Goal: Task Accomplishment & Management: Manage account settings

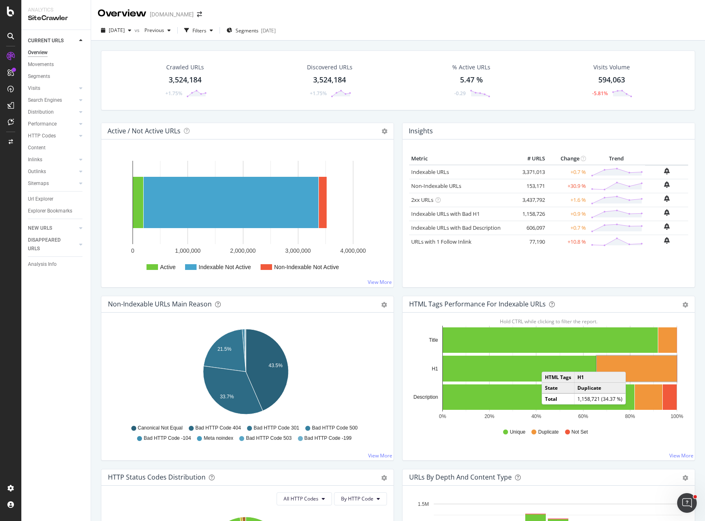
click at [627, 364] on rect "A chart." at bounding box center [637, 369] width 80 height 26
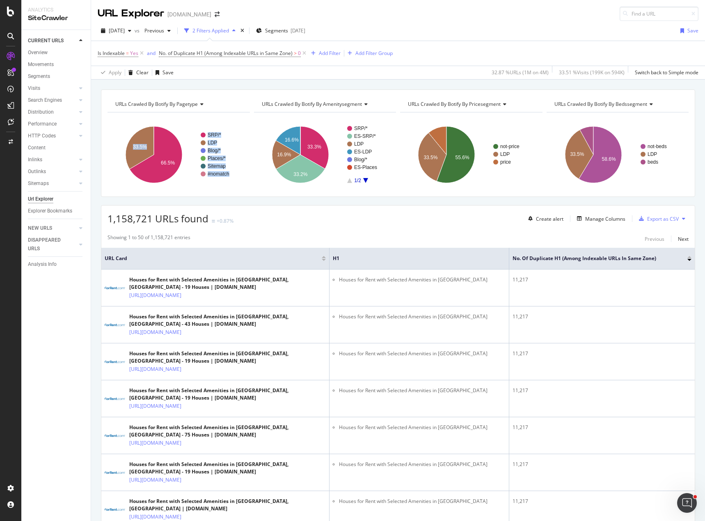
drag, startPoint x: 177, startPoint y: 172, endPoint x: 170, endPoint y: 192, distance: 21.7
click at [156, 173] on icon "A chart." at bounding box center [156, 154] width 53 height 57
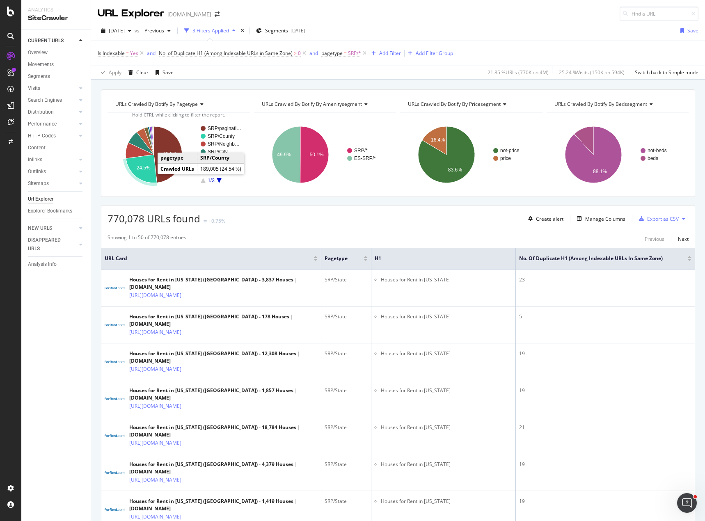
click at [141, 170] on text "24.5%" at bounding box center [144, 168] width 14 height 6
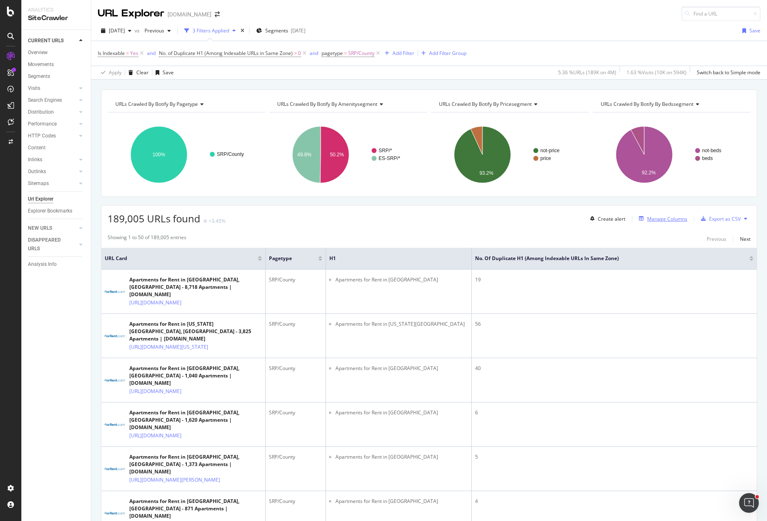
click at [661, 220] on div "Manage Columns" at bounding box center [667, 218] width 40 height 7
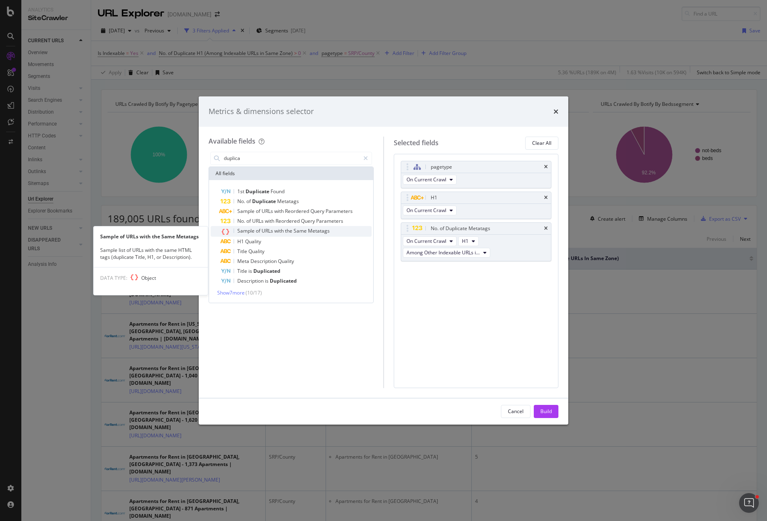
type input "duplica"
click at [278, 231] on span "with" at bounding box center [279, 230] width 11 height 7
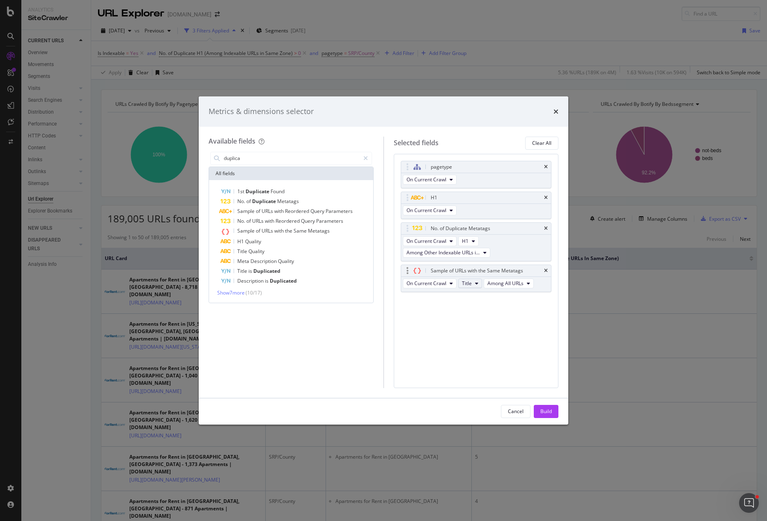
click at [474, 284] on button "Title" at bounding box center [470, 284] width 24 height 10
click at [472, 325] on span "H1" at bounding box center [478, 328] width 26 height 7
click at [552, 412] on button "Build" at bounding box center [546, 411] width 25 height 13
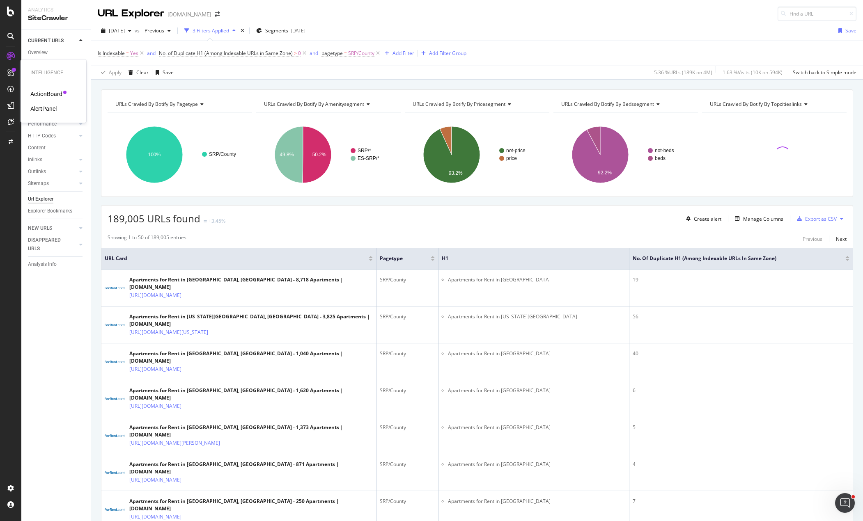
click at [42, 92] on div "ActionBoard" at bounding box center [46, 94] width 32 height 8
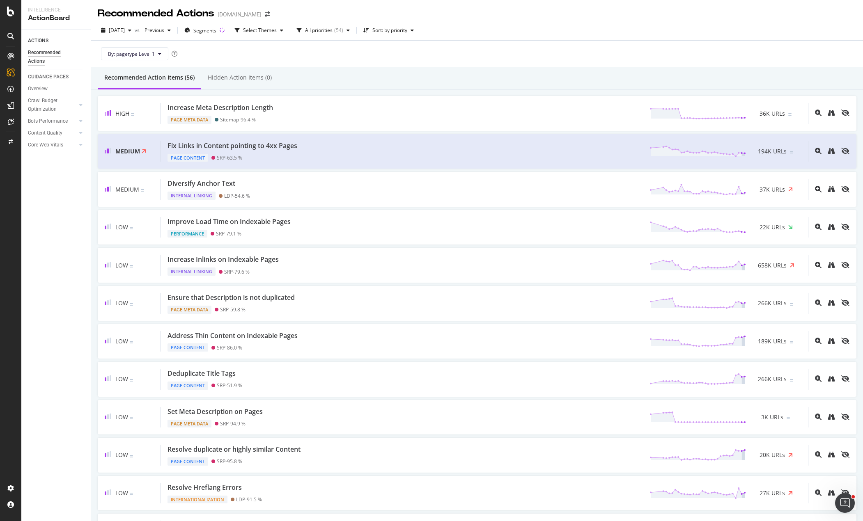
click at [45, 207] on div "ACTIONS Recommended Actions GUIDANCE PAGES Overview Crawl Budget Optimization L…" at bounding box center [55, 275] width 69 height 491
click at [57, 93] on div "SiteCrawler" at bounding box center [44, 92] width 29 height 8
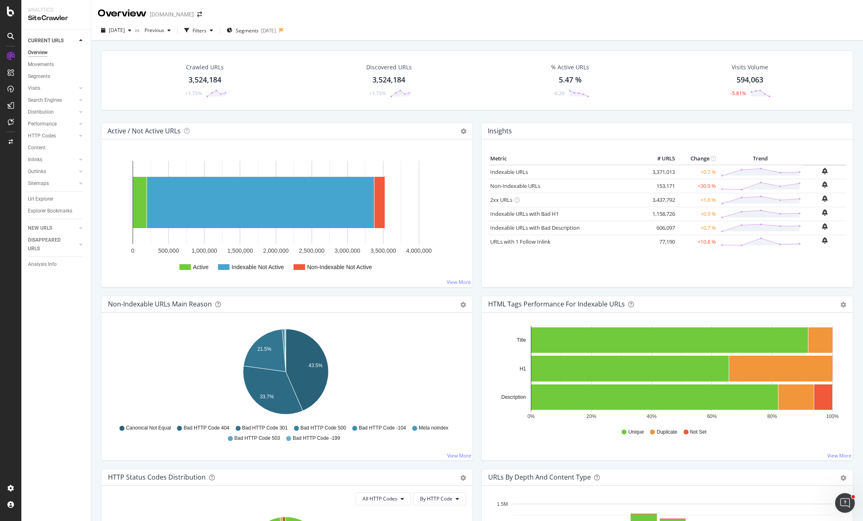
click at [339, 289] on div "Active / Not Active URLs Chart (by Value) Chart (by Percentage) Table Expand Ex…" at bounding box center [287, 209] width 380 height 173
click at [552, 119] on div "Crawled URLs 3,524,184 +1.75% Discovered URLs 3,524,184 +1.75% % Active URLs 5.…" at bounding box center [477, 86] width 760 height 72
click at [586, 120] on div "Crawled URLs 3,524,184 +1.75% Discovered URLs 3,524,184 +1.75% % Active URLs 5.…" at bounding box center [477, 86] width 760 height 72
click at [378, 25] on div "2025 Sep. 13th vs Previous Filters Segments 2025-08-05" at bounding box center [477, 32] width 772 height 16
click at [284, 30] on icon at bounding box center [281, 30] width 5 height 5
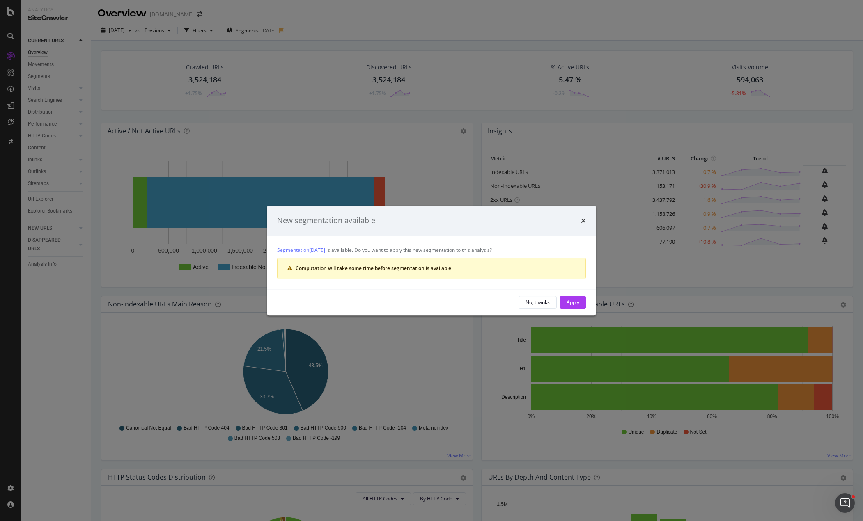
drag, startPoint x: 584, startPoint y: 218, endPoint x: 579, endPoint y: 215, distance: 5.7
click at [582, 219] on icon "times" at bounding box center [583, 221] width 5 height 7
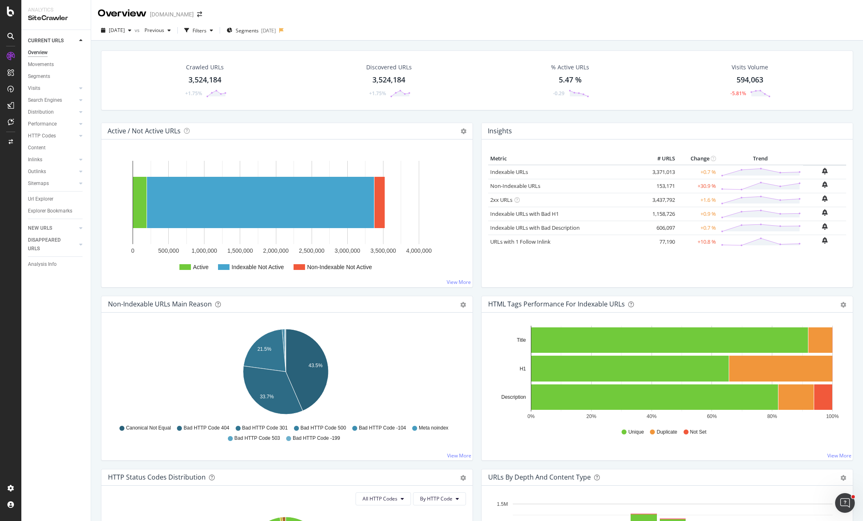
drag, startPoint x: 45, startPoint y: 102, endPoint x: 48, endPoint y: 99, distance: 4.6
click at [45, 102] on div "Search Engines" at bounding box center [45, 100] width 34 height 9
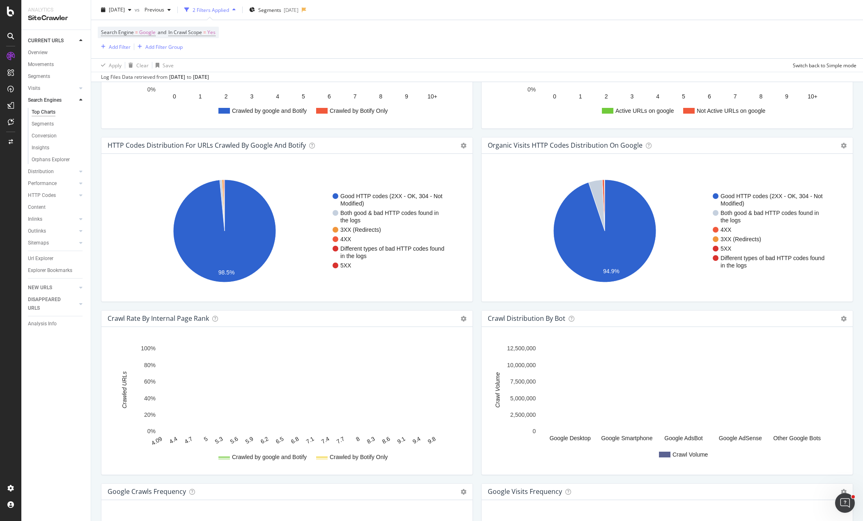
scroll to position [780, 0]
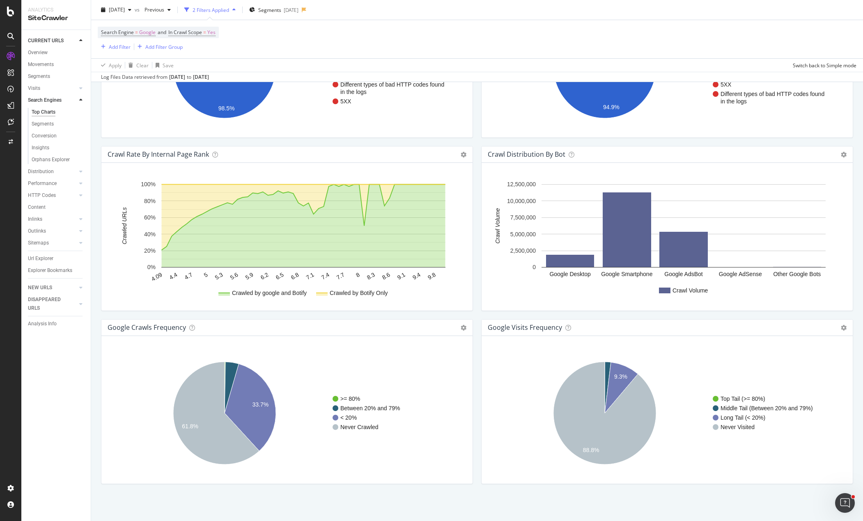
click at [134, 355] on rect "A chart." at bounding box center [285, 413] width 355 height 128
click at [138, 383] on rect "A chart." at bounding box center [285, 413] width 355 height 128
click at [93, 333] on div "Search Engines ForRent.com 2025 Sep. 13th vs Previous 2 Filters Applied Segment…" at bounding box center [477, 260] width 772 height 521
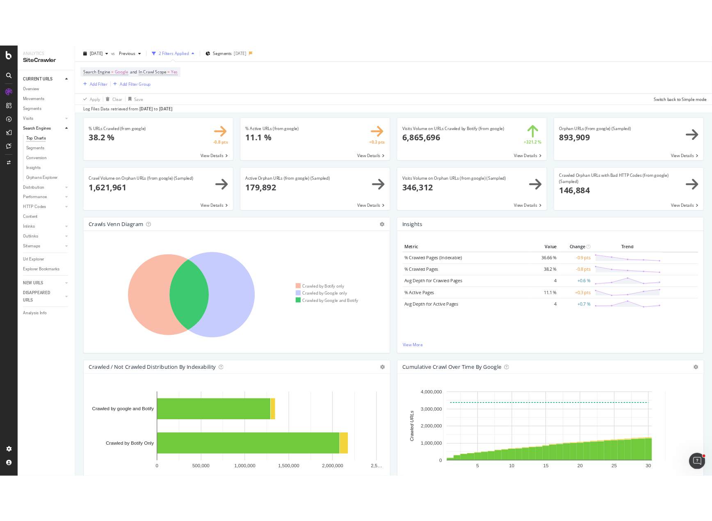
scroll to position [0, 0]
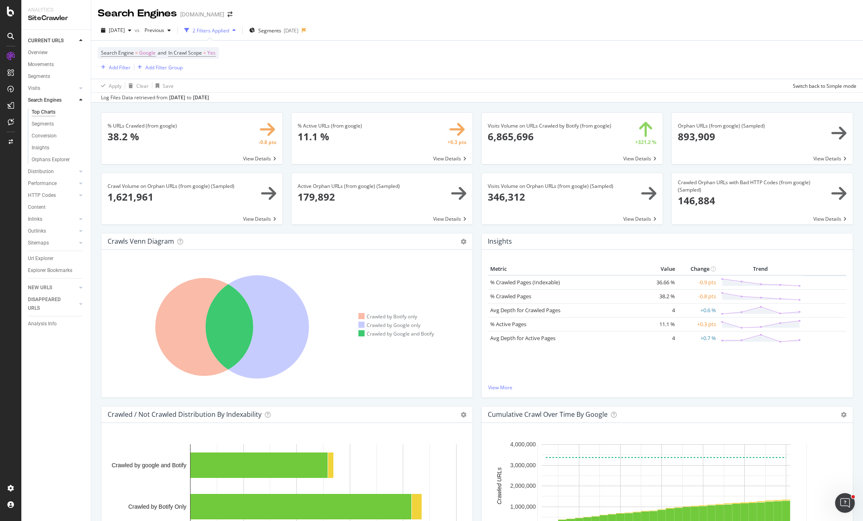
click at [316, 67] on div "Search Engine = Google and In Crawl Scope = Yes Add Filter Add Filter Group" at bounding box center [477, 60] width 758 height 38
click at [39, 231] on div "Outlinks" at bounding box center [37, 231] width 18 height 9
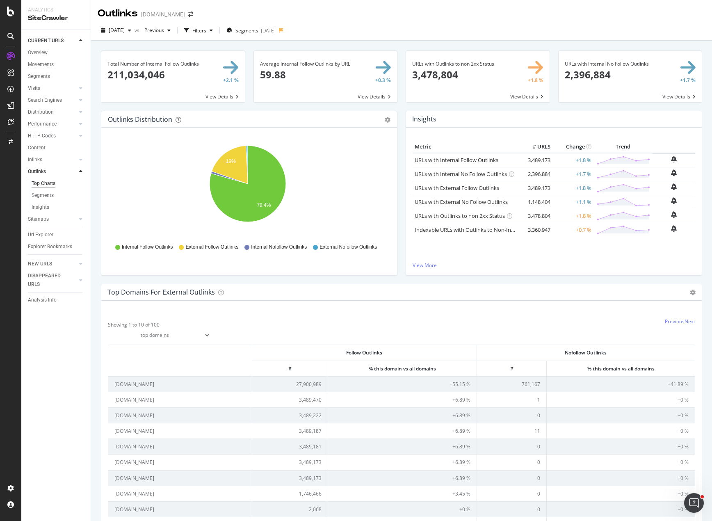
click at [499, 261] on div "Metric # URLS Change Trend URLs with Internal Follow Outlinks 3,489,173 +1.8 % …" at bounding box center [554, 201] width 283 height 121
click at [465, 230] on link "Indexable URLs with Outlinks to Non-Indexable URLs" at bounding box center [479, 229] width 129 height 7
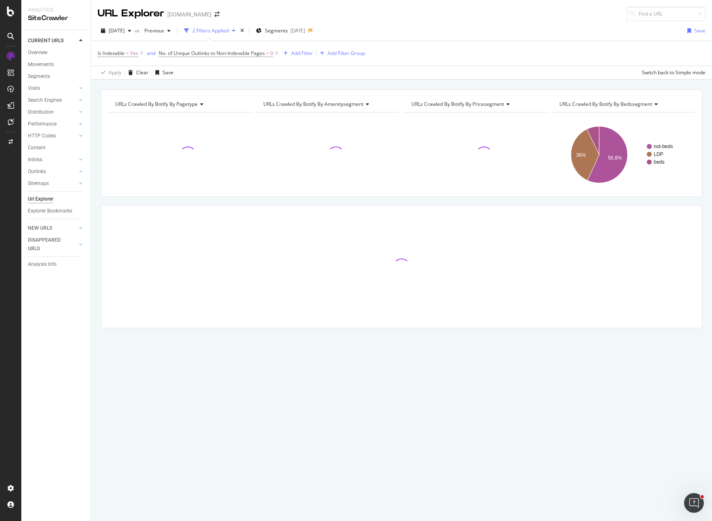
drag, startPoint x: 465, startPoint y: 230, endPoint x: 542, endPoint y: 199, distance: 83.6
click at [542, 199] on div "URLs Crawled By Botify By pagetype Chart (by Value) Table Expand Export as CSV …" at bounding box center [401, 223] width 621 height 268
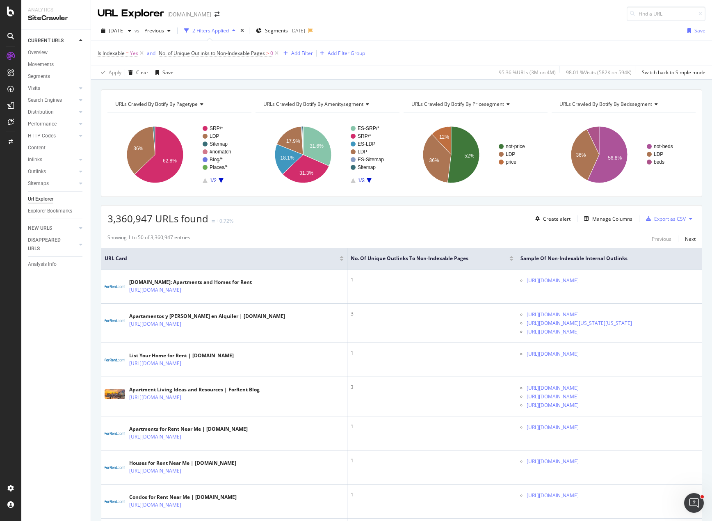
click at [240, 197] on div "URLs Crawled By Botify By pagetype Chart (by Value) Table Expand Export as CSV …" at bounding box center [402, 143] width 602 height 108
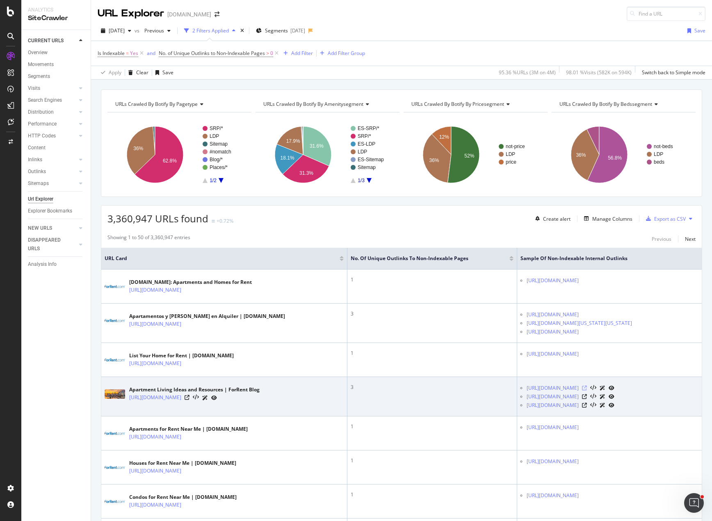
click at [587, 386] on icon at bounding box center [584, 388] width 5 height 5
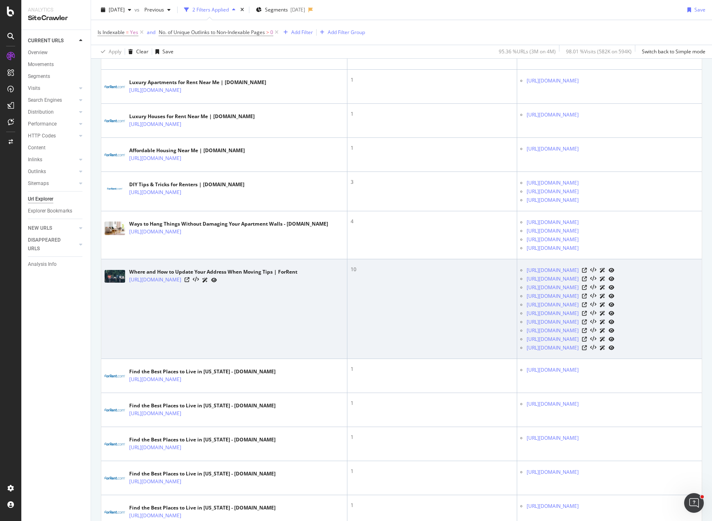
scroll to position [1704, 0]
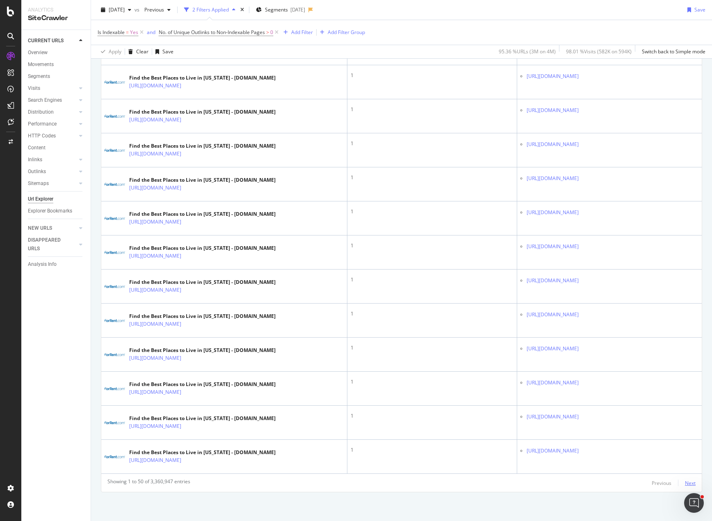
click at [685, 483] on div "Next" at bounding box center [690, 483] width 11 height 7
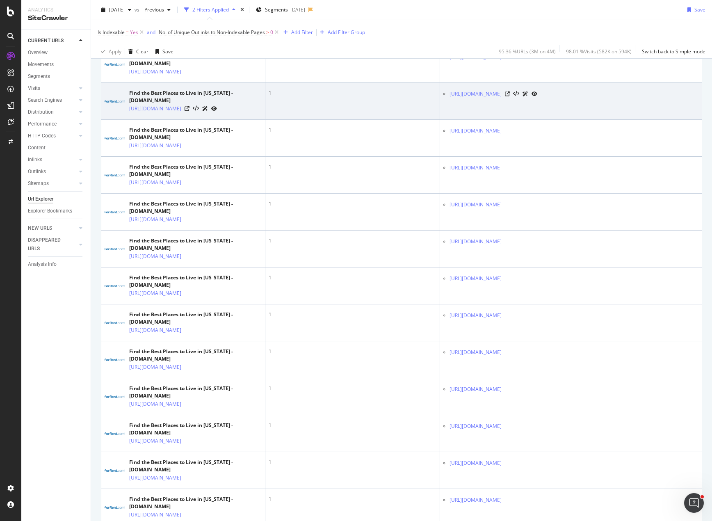
scroll to position [0, 0]
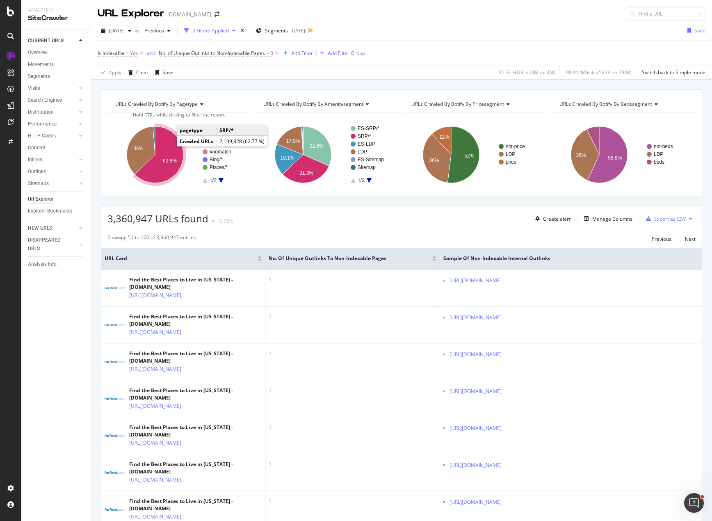
click at [170, 163] on text "62.8%" at bounding box center [170, 161] width 14 height 6
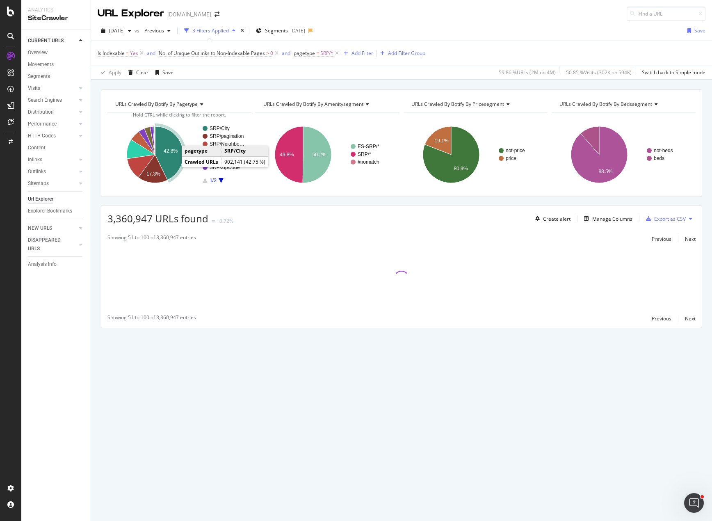
click at [171, 153] on text "42.8%" at bounding box center [171, 151] width 14 height 6
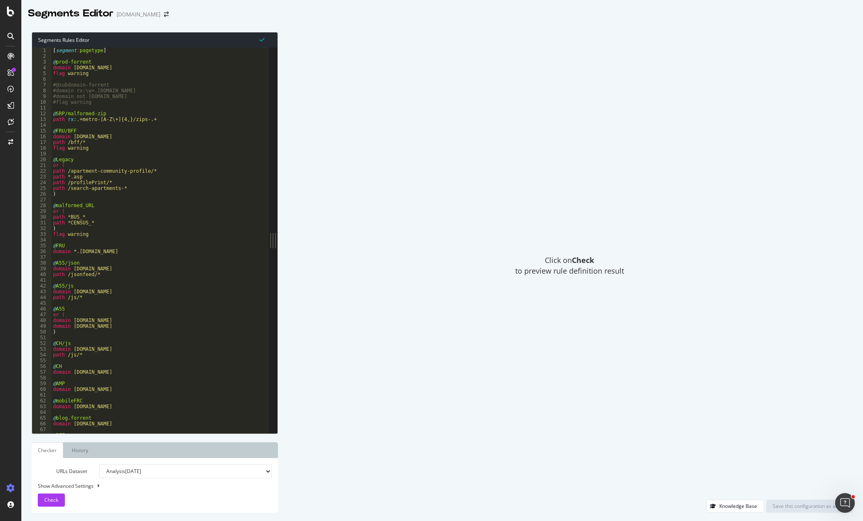
type textarea "flag warning"
click at [178, 146] on div "[ segment : pagetype ] @ prod-forrent domain [DOMAIN_NAME] flag warning #@subdo…" at bounding box center [159, 243] width 217 height 391
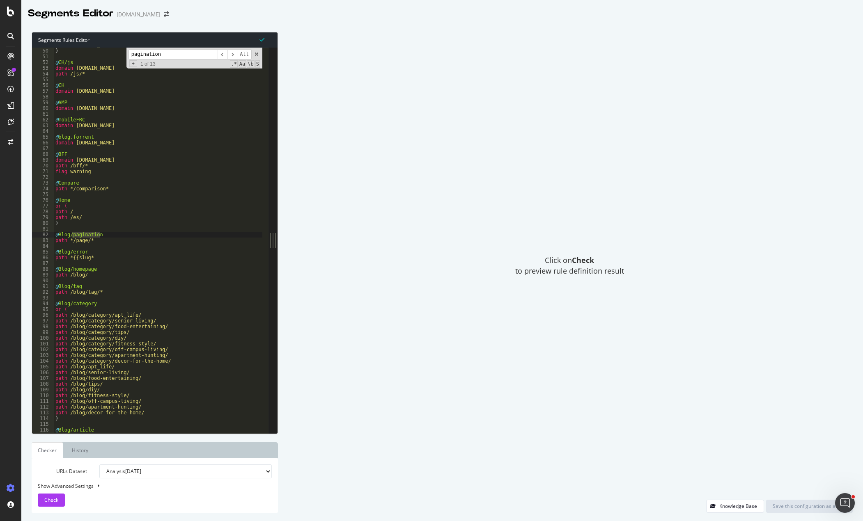
type input "pagination"
click at [111, 237] on div "domain [DOMAIN_NAME] ) @ CH/js domain [DOMAIN_NAME] path /js/* @ CH domain [DOM…" at bounding box center [158, 241] width 208 height 386
click at [102, 242] on div "domain [DOMAIN_NAME] ) @ CH/js domain [DOMAIN_NAME] path /js/* @ CH domain [DOM…" at bounding box center [162, 237] width 217 height 391
click at [235, 52] on span "​" at bounding box center [232, 54] width 10 height 10
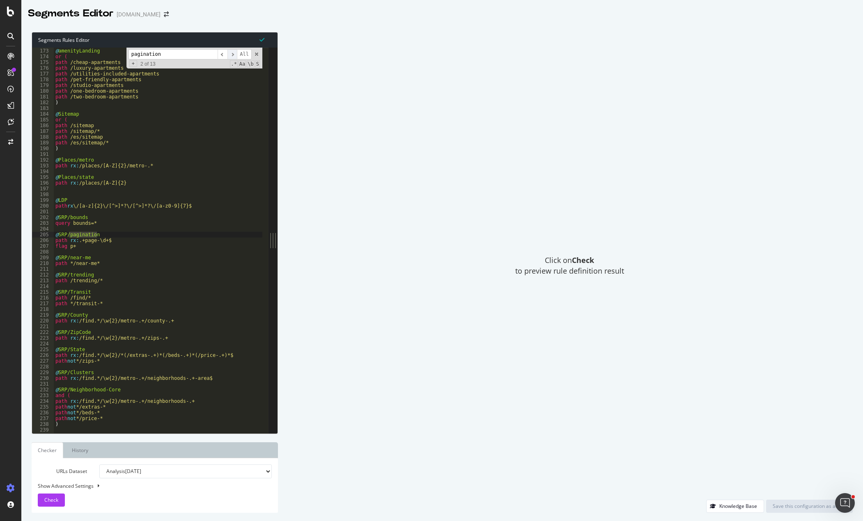
scroll to position [981, 0]
click at [85, 245] on div "@ amenityLanding or ( path /cheap-apartments path /luxury-apartments path /util…" at bounding box center [162, 237] width 217 height 391
click at [108, 262] on div "@ amenityLanding or ( path /cheap-apartments path /luxury-apartments path /util…" at bounding box center [162, 237] width 217 height 391
type textarea "path */near-me*"
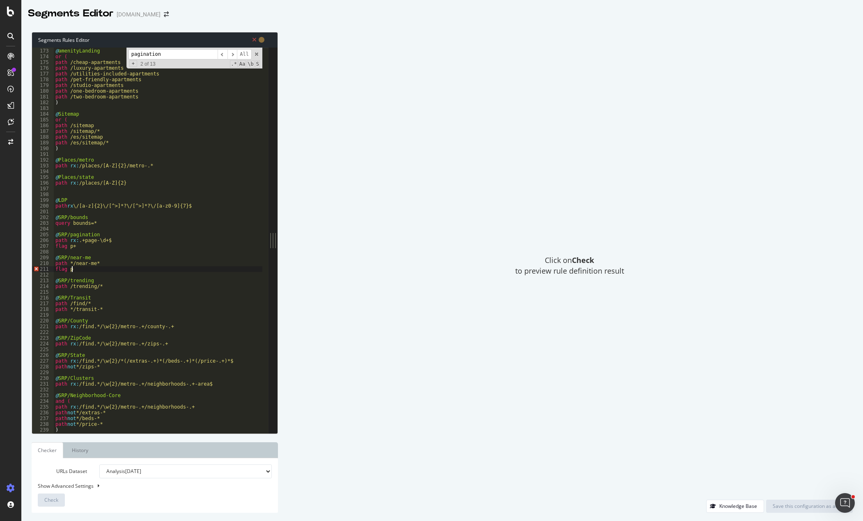
scroll to position [0, 1]
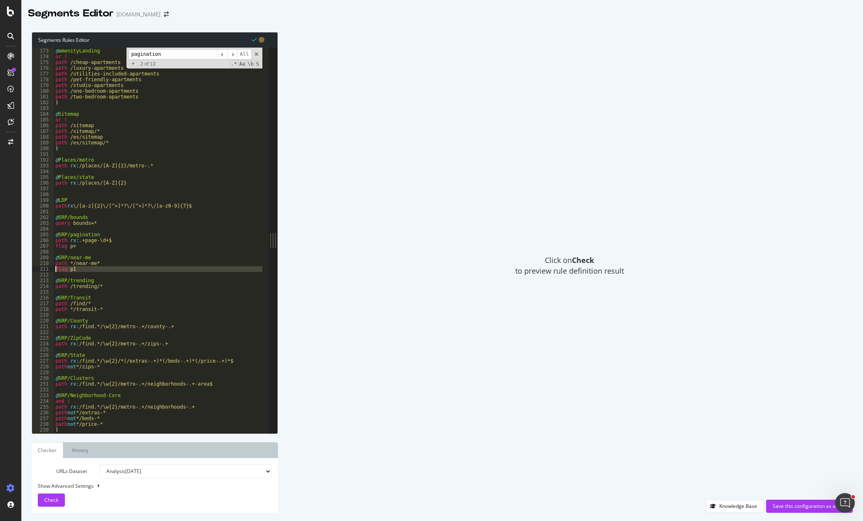
drag, startPoint x: 78, startPoint y: 273, endPoint x: 48, endPoint y: 270, distance: 30.2
click at [48, 270] on div "flag p1 172 173 174 175 176 177 178 179 180 181 182 183 184 185 186 187 188 189…" at bounding box center [150, 241] width 236 height 386
click at [109, 284] on div "@ amenityLanding or ( path /cheap-apartments path /luxury-apartments path /util…" at bounding box center [162, 237] width 217 height 391
type textarea "path /trending/*"
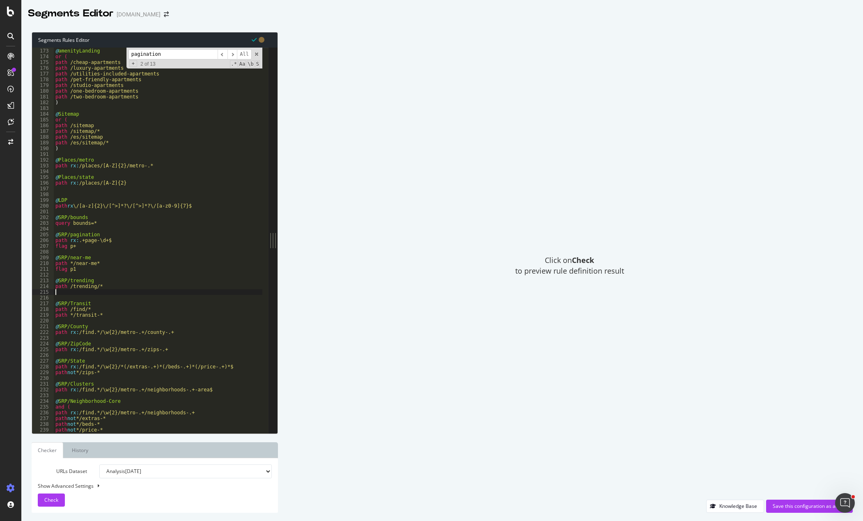
paste textarea "path */transit-*"
click at [106, 323] on div "@ amenityLanding or ( path /cheap-apartments path /luxury-apartments path /util…" at bounding box center [162, 237] width 217 height 391
type textarea "path */transit-*"
paste textarea "path rx:/find.*/\w{2}/metro-.+/county-.+"
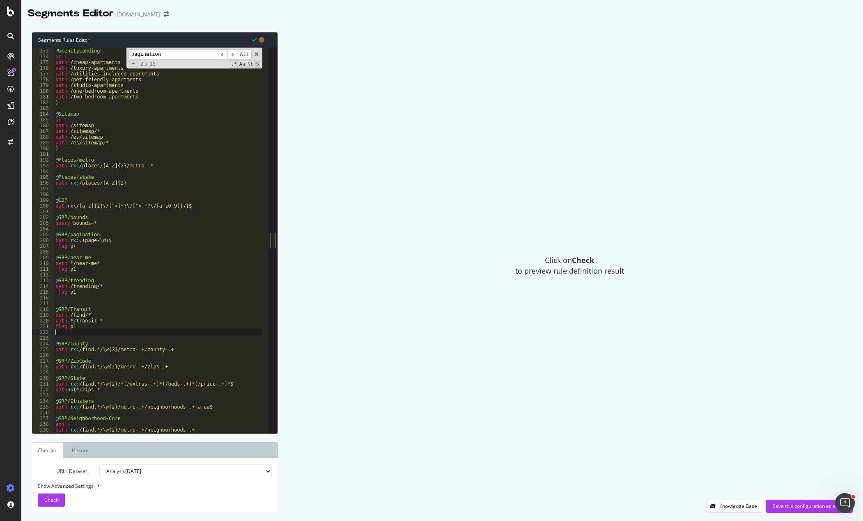
click at [167, 348] on div "@ amenityLanding or ( path /cheap-apartments path /luxury-apartments path /util…" at bounding box center [162, 237] width 217 height 391
type textarea "path rx:/find.*/\w{2}/metro-.+/county-.+"
paste textarea "path rx:/find.*/\w{2}/metro-.+/zips-.+"
click at [181, 379] on div "@ amenityLanding or ( path /cheap-apartments path /luxury-apartments path /util…" at bounding box center [162, 237] width 217 height 391
type textarea "path rx:/find.*/\w{2}/metro-.+/zips-.+"
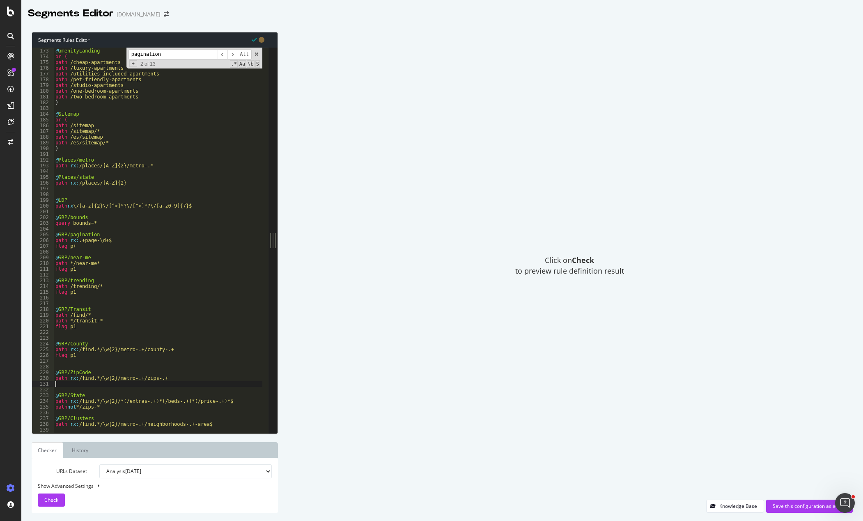
paste textarea "path not */zips-*"
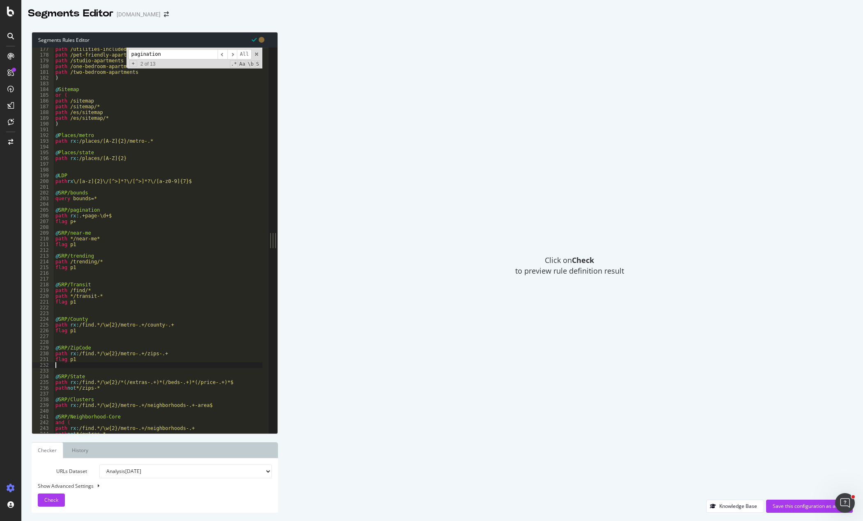
scroll to position [1050, 0]
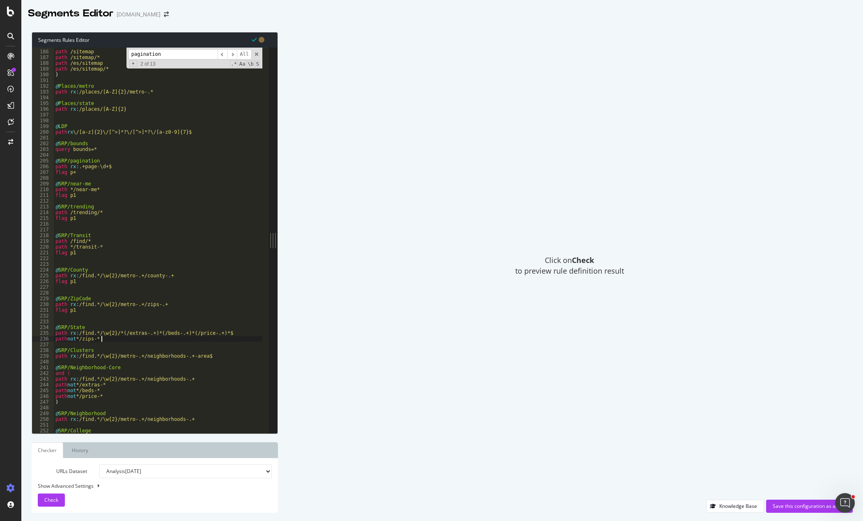
click at [126, 337] on div "or ( path /sitemap path /sitemap/* path /es/sitemap path /es/sitemap/* ) @ Plac…" at bounding box center [162, 238] width 217 height 391
type textarea "path not */zips-*"
paste textarea "path rx:/find.*/\w{2}/metro-.+/neighborhoods-.+-area$"
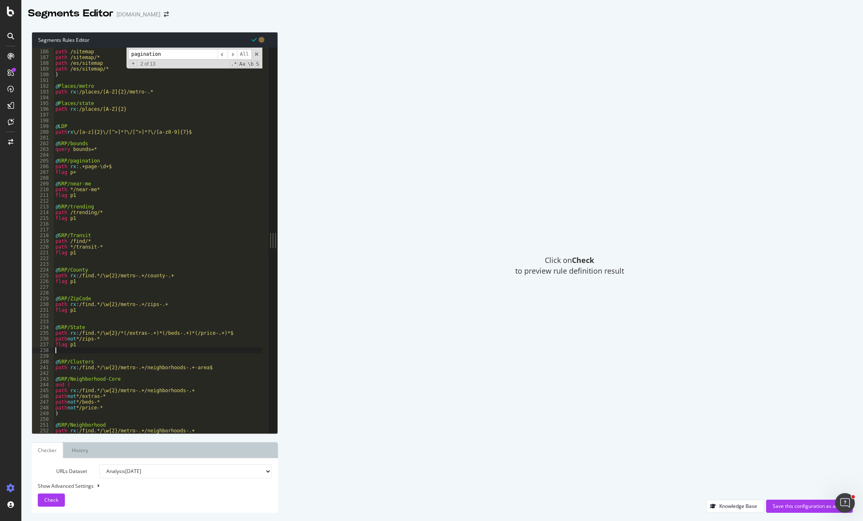
click at [227, 366] on div "or ( path /sitemap path /sitemap/* path /es/sitemap path /es/sitemap/* ) @ Plac…" at bounding box center [162, 238] width 217 height 391
type textarea "path rx:/find.*/\w{2}/metro-.+/neighborhoods-.+-area$"
paste textarea "path not */price-*"
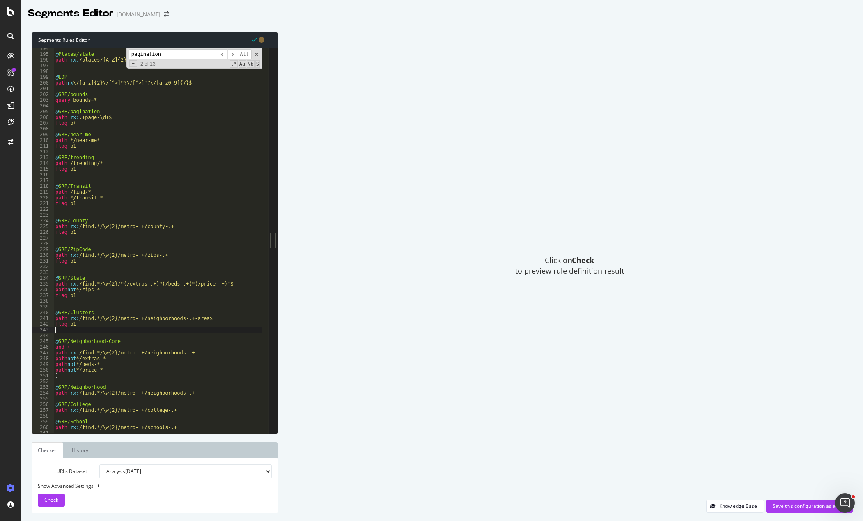
scroll to position [1121, 0]
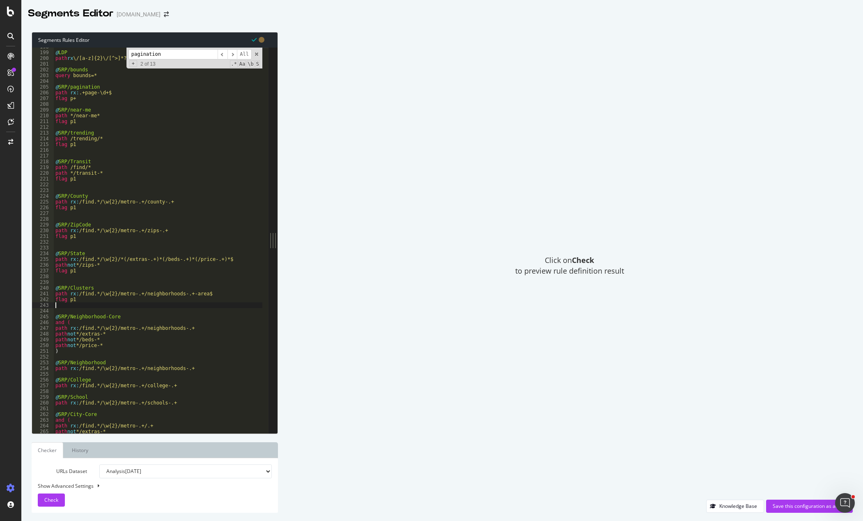
click at [112, 345] on div "@ LDP path rx \/[a-z]{2}\/[^>]*?\/[^>]*?\/[a-z0-9]{7}$ @ SRP/bounds query bound…" at bounding box center [162, 239] width 217 height 391
type textarea "path not */price-*"
type textarea ")"
paste textarea "Cursor at row 253"
click at [207, 374] on div "@ LDP path rx \/[a-z]{2}\/[^>]*?\/[^>]*?\/[a-z0-9]{7}$ @ SRP/bounds query bound…" at bounding box center [162, 239] width 217 height 391
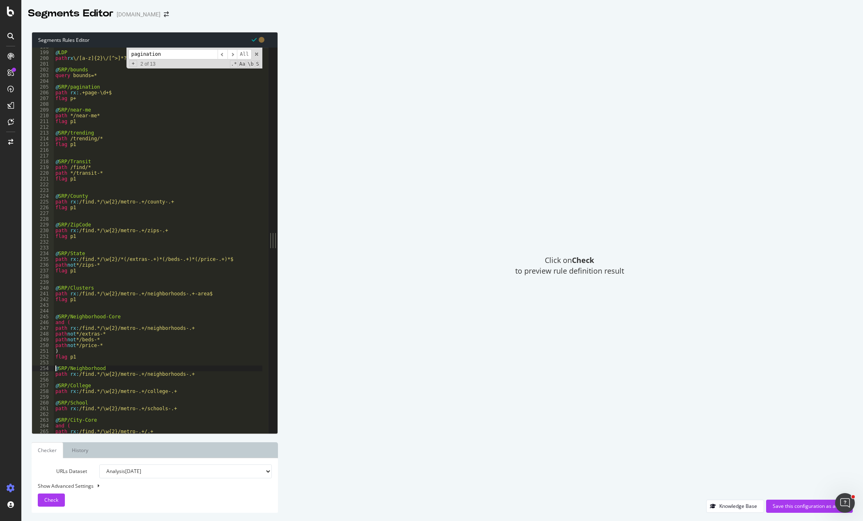
type textarea "path rx:/find.*/\w{2}/metro-.+/neighborhoods-.+"
paste textarea "@SRP/College"
type textarea "path rx:/find.*/\w{2}/metro-.+/college-.+"
paste textarea "@SRP/School"
type textarea "path rx:/find.*/\w{2}/metro-.+/schools-.+"
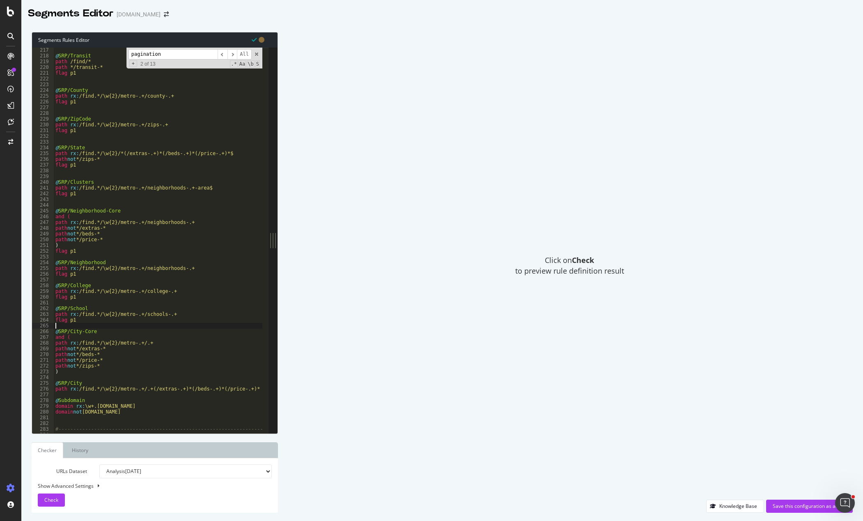
scroll to position [1223, 0]
click at [57, 376] on div "@ SRP/Transit path /find/* path */transit-* flag p1 @ SRP/County path rx : /fin…" at bounding box center [162, 242] width 217 height 391
click at [62, 398] on div "@ SRP/Transit path /find/* path */transit-* flag p1 @ SRP/County path rx : /fin…" at bounding box center [162, 242] width 217 height 391
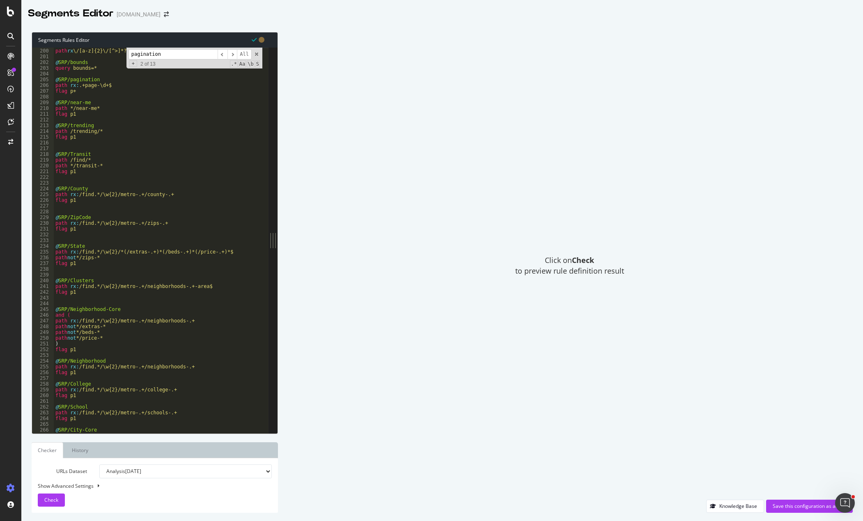
scroll to position [956, 0]
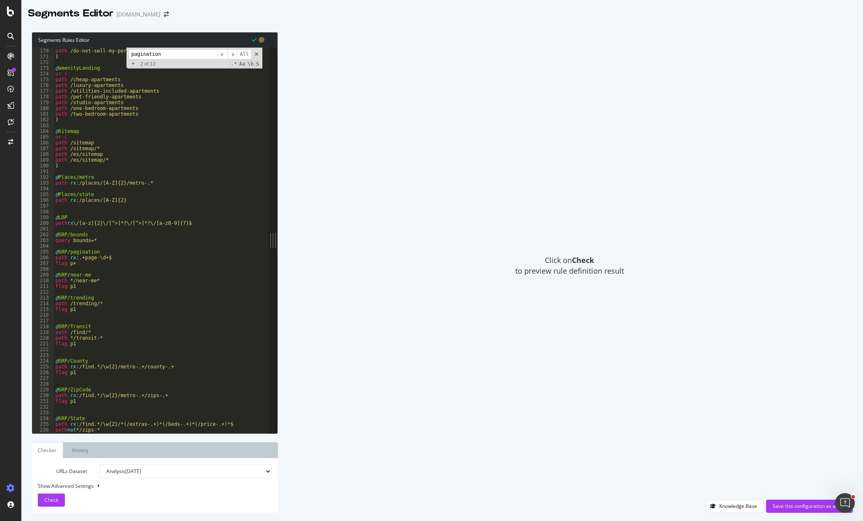
click at [74, 188] on div "path /privacy-notice path /do-not-sell-my-personal-information-california-resid…" at bounding box center [162, 237] width 217 height 391
click at [95, 230] on div "path /privacy-notice path /do-not-sell-my-personal-information-california-resid…" at bounding box center [162, 237] width 217 height 391
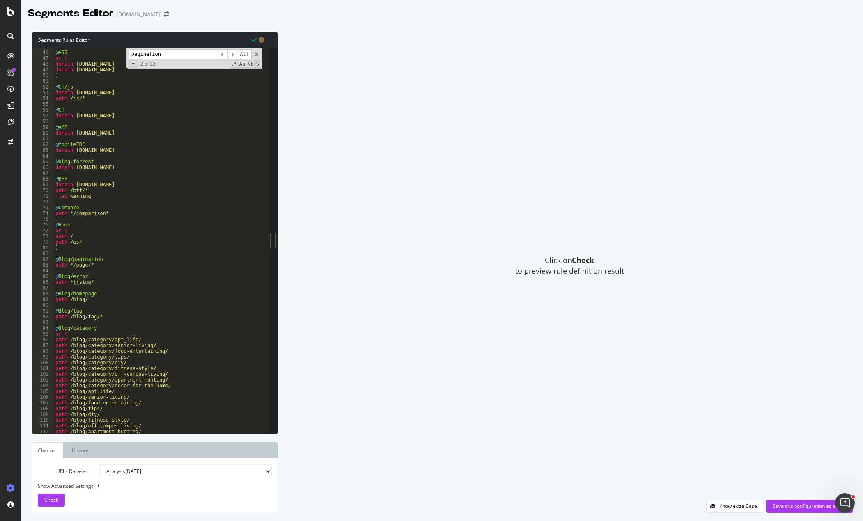
scroll to position [252, 0]
click at [256, 53] on span at bounding box center [257, 54] width 6 height 6
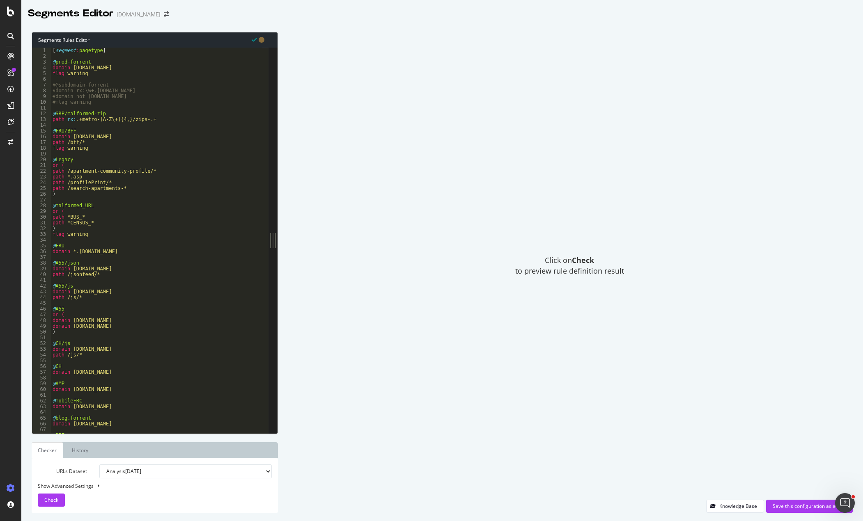
scroll to position [0, 0]
click at [797, 505] on div "Save this configuration as active" at bounding box center [808, 506] width 73 height 7
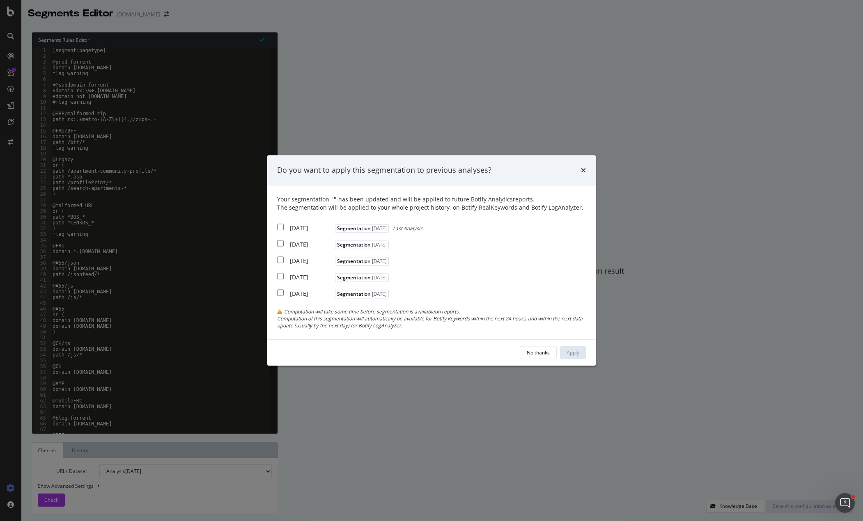
click at [287, 225] on div "2025 Sep. 13th Segmentation 2025-08-05 Last Analysis" at bounding box center [349, 227] width 145 height 10
checkbox input "true"
click at [280, 247] on input "modal" at bounding box center [280, 243] width 7 height 7
checkbox input "true"
click at [570, 351] on div "Apply" at bounding box center [572, 352] width 13 height 7
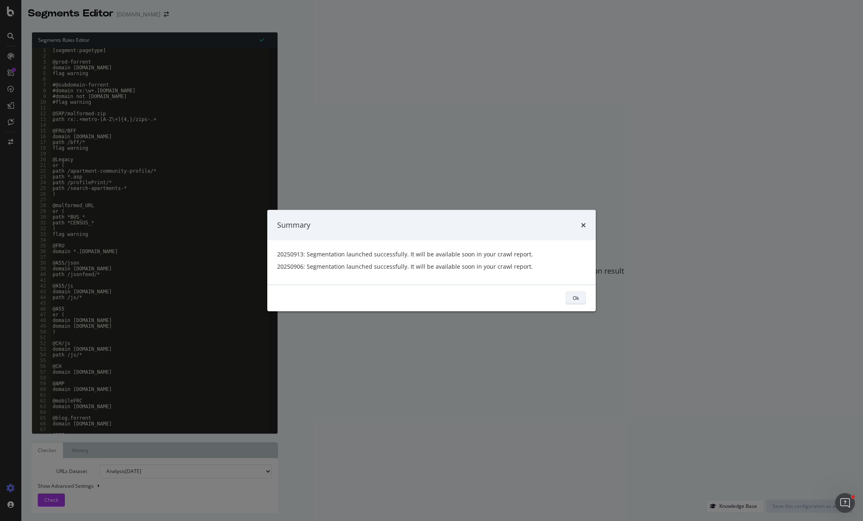
click at [576, 297] on div "Ok" at bounding box center [576, 298] width 6 height 7
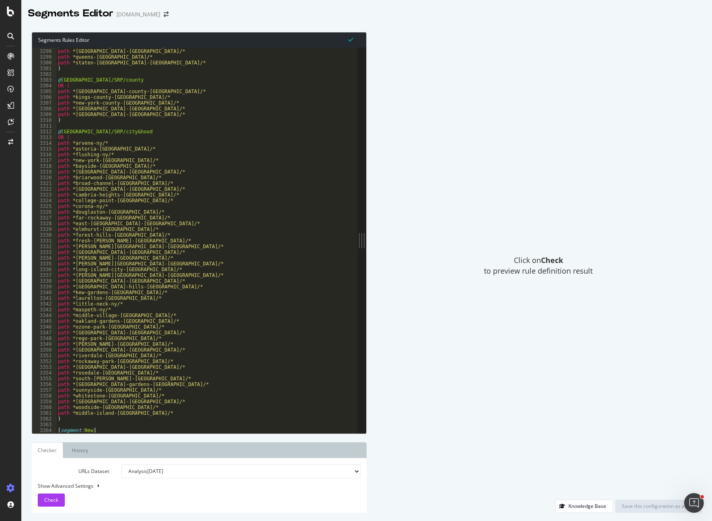
scroll to position [13062, 0]
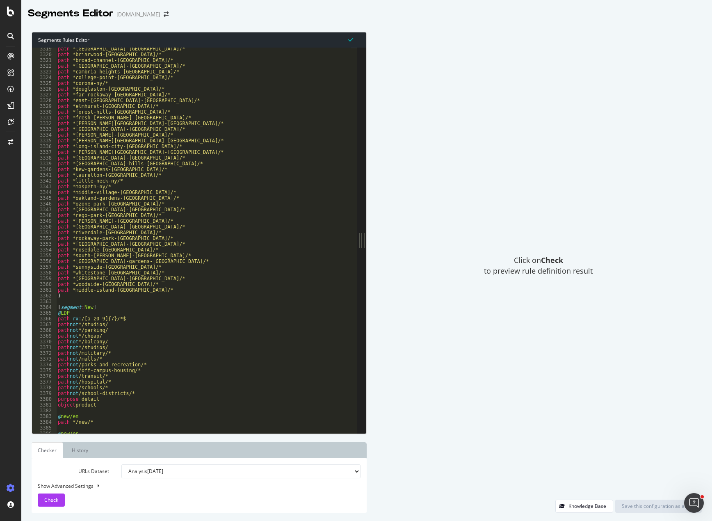
click at [160, 259] on div "path *[GEOGRAPHIC_DATA]-[GEOGRAPHIC_DATA]/* path *[GEOGRAPHIC_DATA]-[GEOGRAPHIC…" at bounding box center [203, 244] width 295 height 397
type textarea "path *[GEOGRAPHIC_DATA]-gardens-[GEOGRAPHIC_DATA]/*"
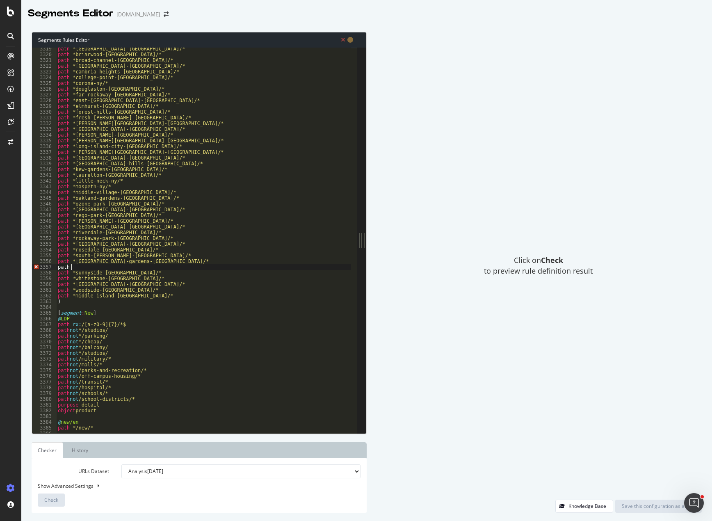
scroll to position [0, 1]
paste textarea "-albans-[GEOGRAPHIC_DATA]/"
click at [73, 268] on div "path *[GEOGRAPHIC_DATA]-[GEOGRAPHIC_DATA]/* path *[GEOGRAPHIC_DATA]-[GEOGRAPHIC…" at bounding box center [203, 244] width 295 height 397
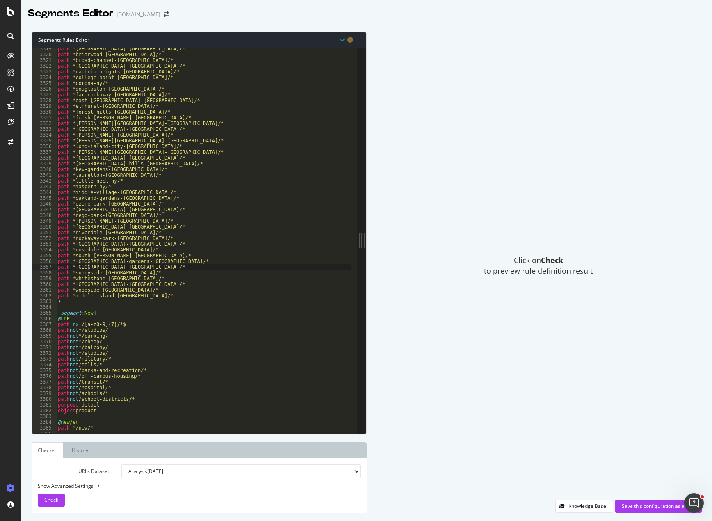
click at [112, 270] on div "path *[GEOGRAPHIC_DATA]-[GEOGRAPHIC_DATA]/* path *[GEOGRAPHIC_DATA]-[GEOGRAPHIC…" at bounding box center [203, 244] width 295 height 397
drag, startPoint x: 117, startPoint y: 267, endPoint x: 74, endPoint y: 268, distance: 43.1
click at [74, 268] on div "path *[GEOGRAPHIC_DATA]-[GEOGRAPHIC_DATA]/* path *[GEOGRAPHIC_DATA]-[GEOGRAPHIC…" at bounding box center [203, 244] width 295 height 397
click at [132, 297] on div "path *[GEOGRAPHIC_DATA]-[GEOGRAPHIC_DATA]/* path *[GEOGRAPHIC_DATA]-[GEOGRAPHIC…" at bounding box center [203, 244] width 295 height 397
click at [132, 82] on div "path *[GEOGRAPHIC_DATA]-[GEOGRAPHIC_DATA]/* path *[GEOGRAPHIC_DATA]-[GEOGRAPHIC…" at bounding box center [203, 244] width 295 height 397
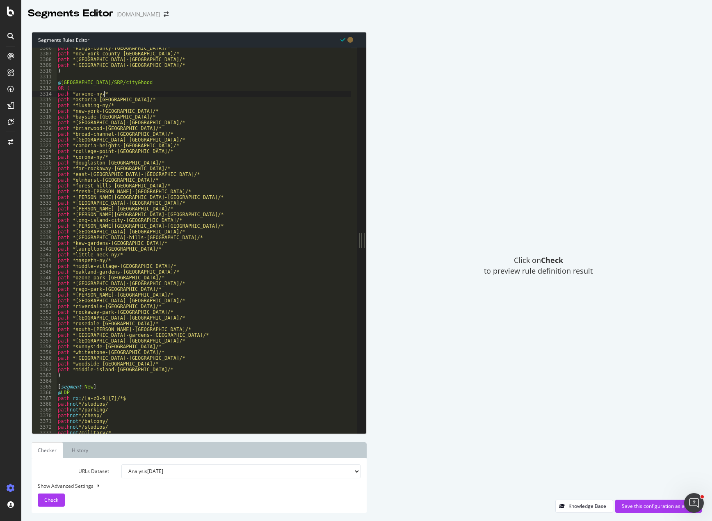
click at [115, 93] on div "path *[GEOGRAPHIC_DATA]-[GEOGRAPHIC_DATA]/* path *[GEOGRAPHIC_DATA]-county-[GEO…" at bounding box center [203, 243] width 295 height 397
click at [119, 101] on div "path *[GEOGRAPHIC_DATA]-[GEOGRAPHIC_DATA]/* path *[GEOGRAPHIC_DATA]-county-[GEO…" at bounding box center [203, 243] width 295 height 397
type textarea "path *astoria-[GEOGRAPHIC_DATA]/*"
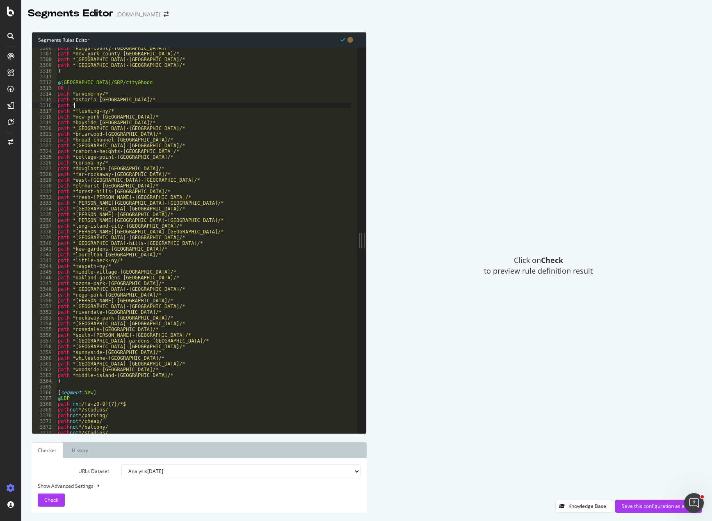
scroll to position [0, 1]
paste textarea "beechhurst-[GEOGRAPHIC_DATA]/"
click at [150, 239] on div "path *[GEOGRAPHIC_DATA]-[GEOGRAPHIC_DATA]/* path *[GEOGRAPHIC_DATA]-county-[GEO…" at bounding box center [203, 243] width 295 height 397
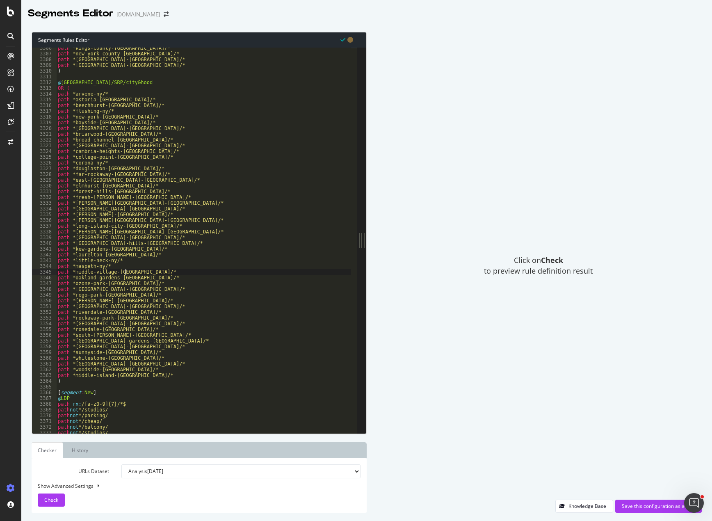
click at [146, 271] on div "path *[GEOGRAPHIC_DATA]-[GEOGRAPHIC_DATA]/* path *[GEOGRAPHIC_DATA]-county-[GEO…" at bounding box center [203, 243] width 295 height 397
type textarea "path *middle-village-[GEOGRAPHIC_DATA]/*"
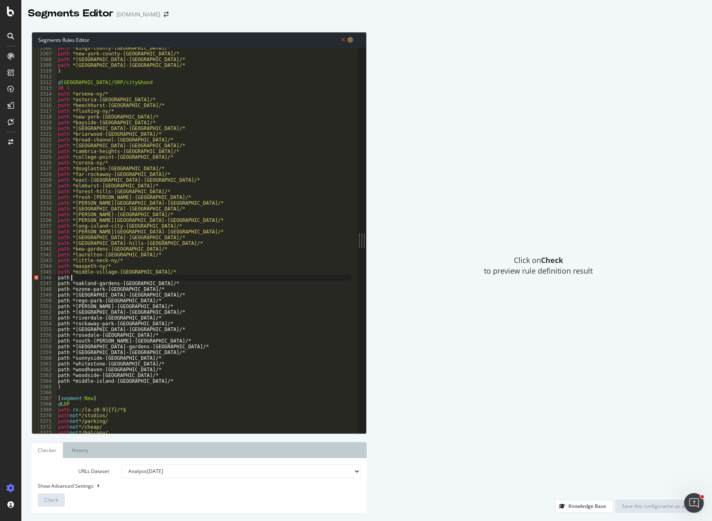
scroll to position [0, 1]
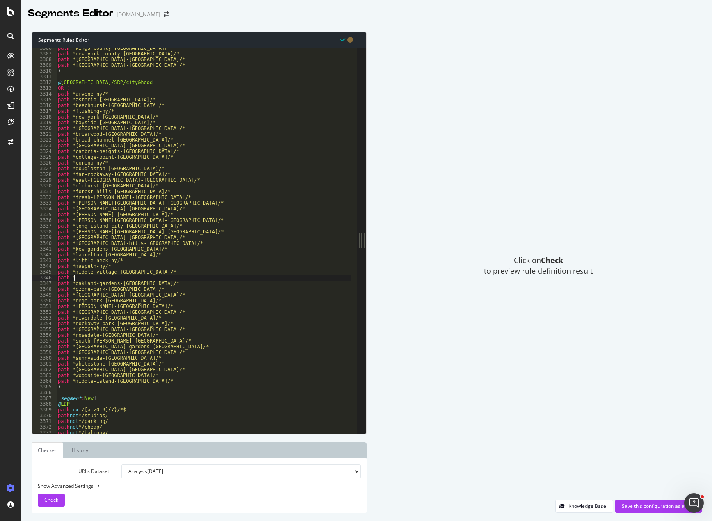
paste textarea "new-[GEOGRAPHIC_DATA]-[GEOGRAPHIC_DATA]/"
type textarea "path *new-[GEOGRAPHIC_DATA]-[GEOGRAPHIC_DATA]/*"
click at [658, 508] on div "Save this configuration as active" at bounding box center [658, 506] width 73 height 7
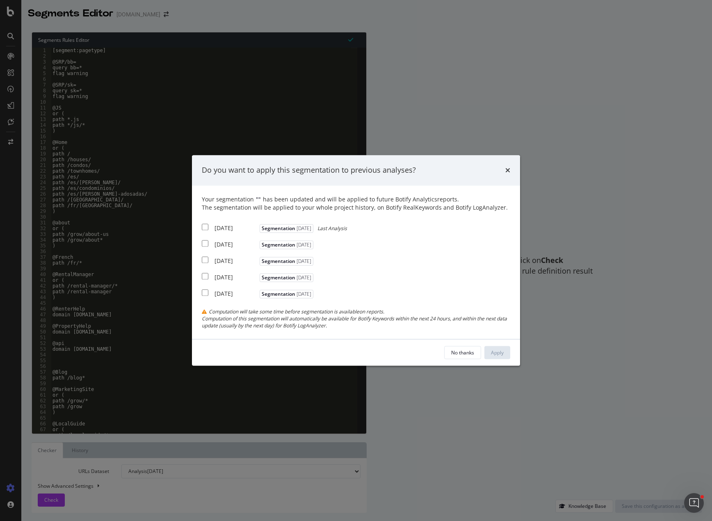
click at [226, 227] on div "[DATE]" at bounding box center [236, 228] width 43 height 8
checkbox input "true"
click at [216, 243] on div "[DATE]" at bounding box center [236, 244] width 43 height 8
checkbox input "true"
click at [500, 352] on div "Apply" at bounding box center [497, 352] width 13 height 7
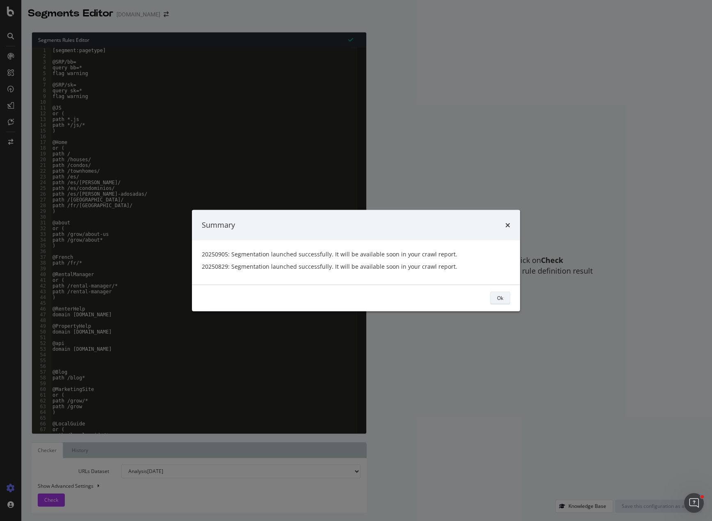
click at [502, 298] on div "Ok" at bounding box center [500, 298] width 6 height 7
